Goal: Task Accomplishment & Management: Manage account settings

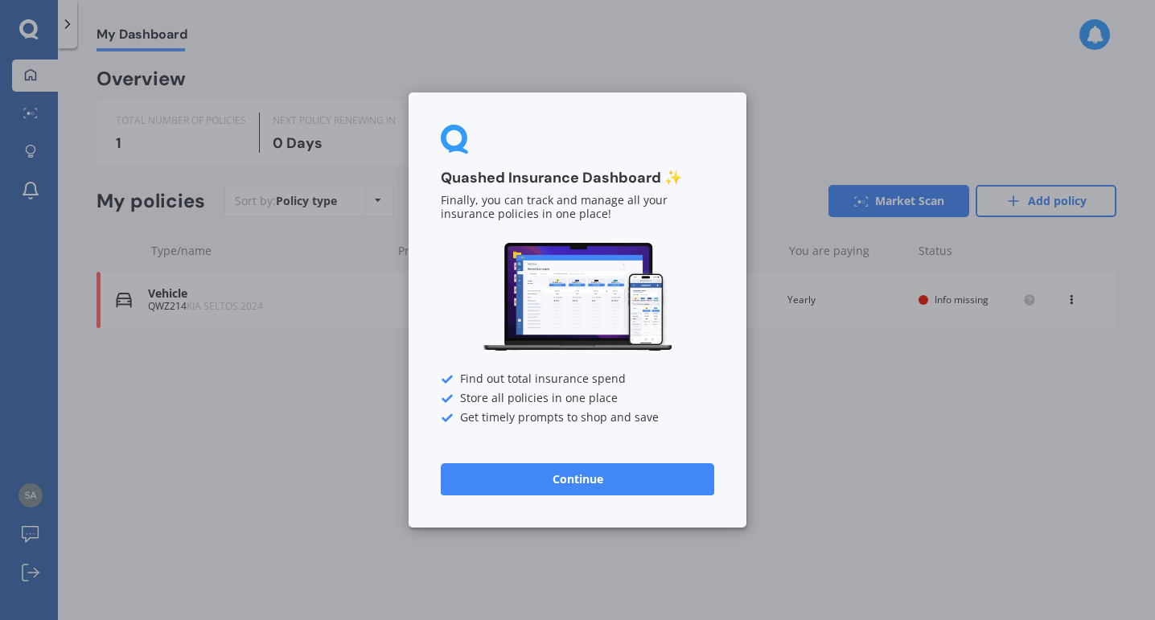
click at [661, 471] on button "Continue" at bounding box center [577, 479] width 273 height 32
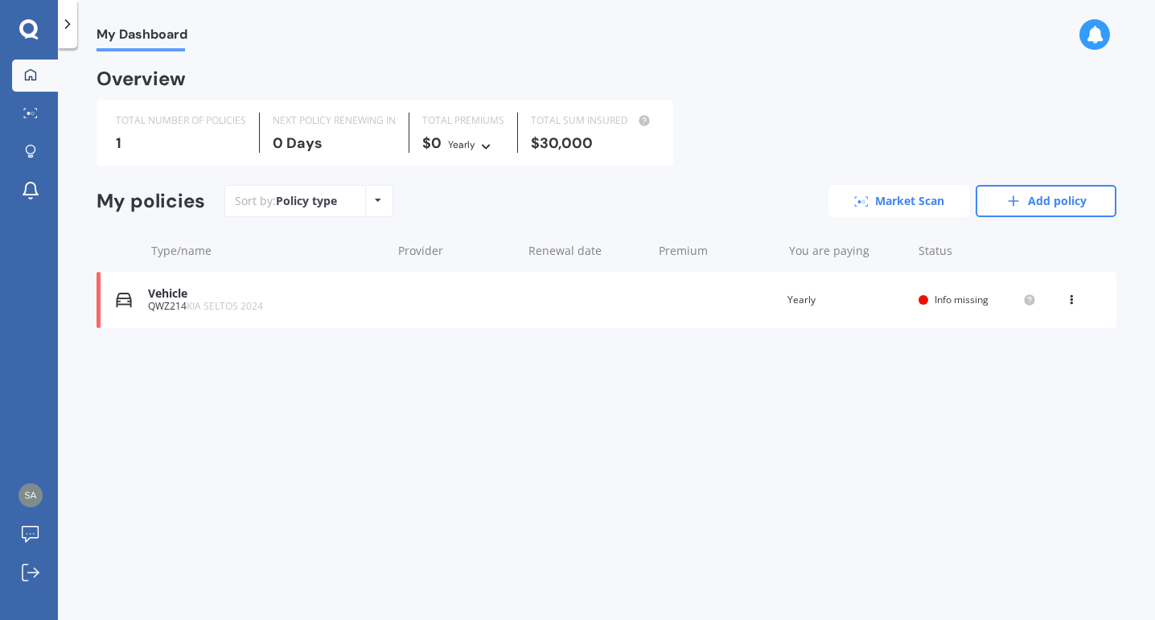
click at [866, 197] on icon at bounding box center [866, 198] width 2 height 2
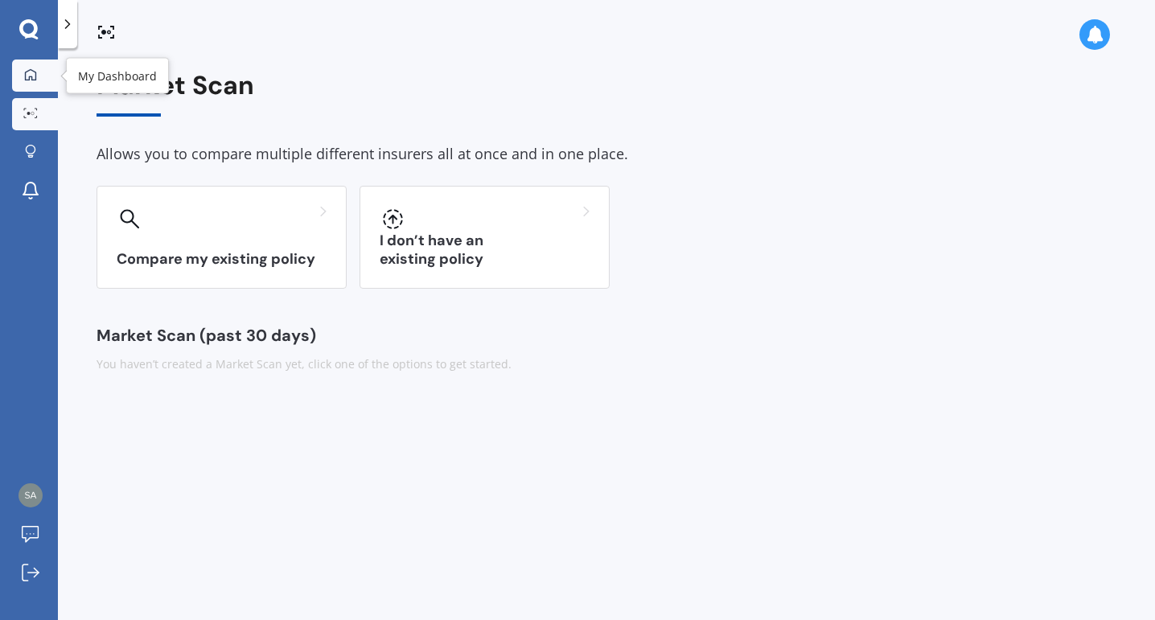
click at [46, 64] on link "My Dashboard" at bounding box center [35, 76] width 46 height 32
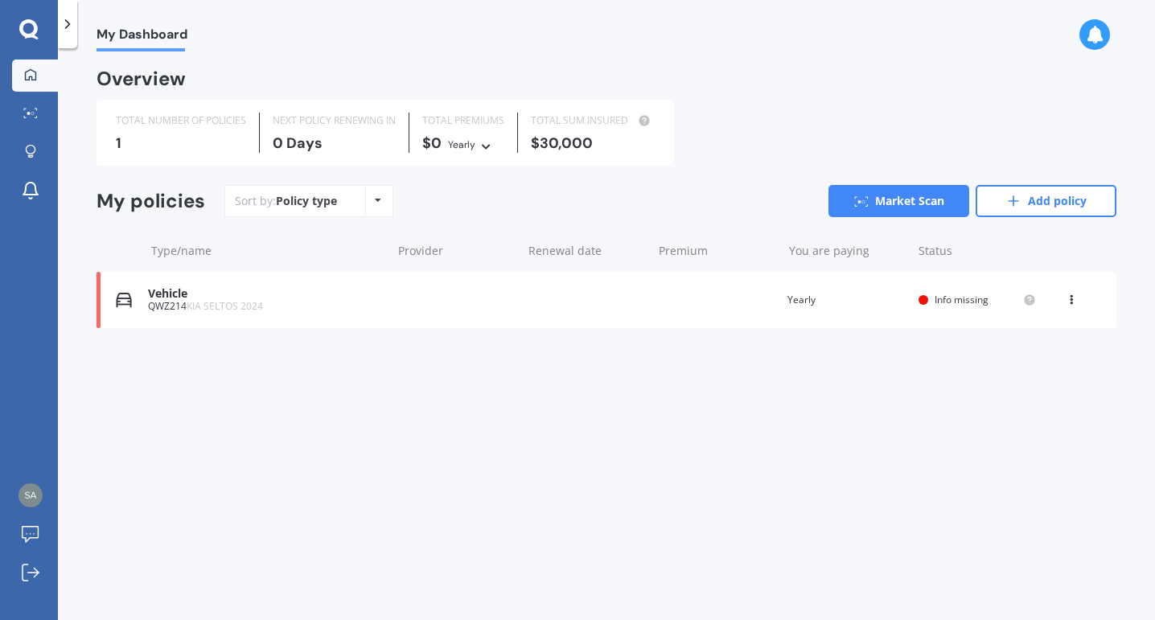
click at [29, 31] on icon at bounding box center [28, 29] width 19 height 21
click at [1038, 187] on link "Add policy" at bounding box center [1046, 201] width 141 height 32
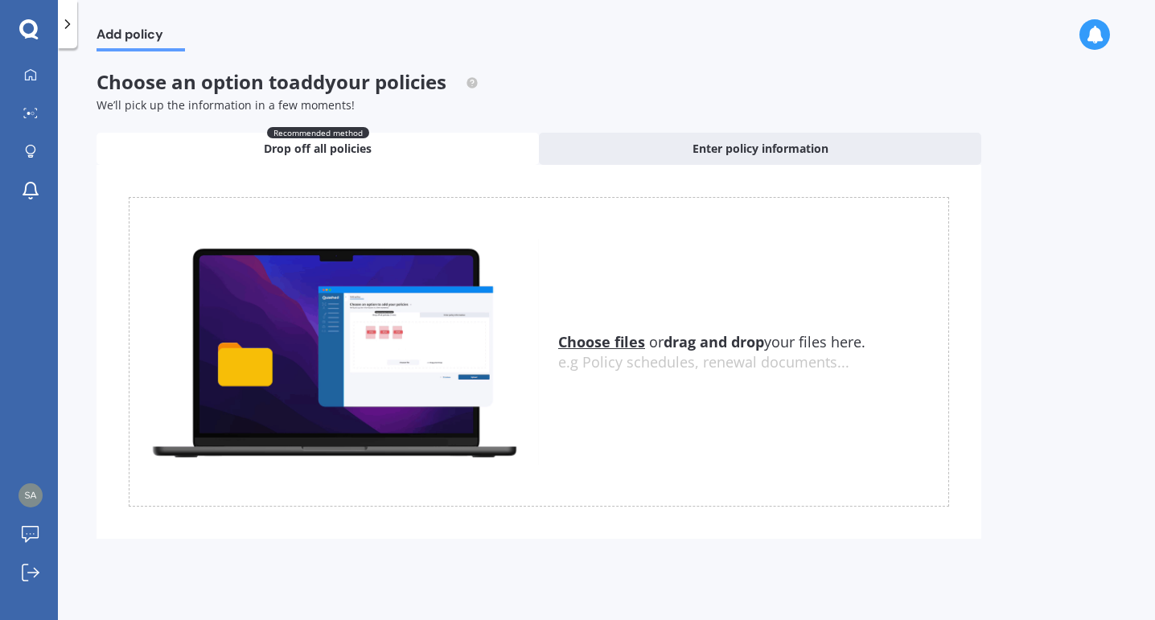
click at [43, 19] on div at bounding box center [29, 29] width 58 height 21
click at [28, 27] on icon at bounding box center [28, 29] width 19 height 21
